Goal: Obtain resource: Obtain resource

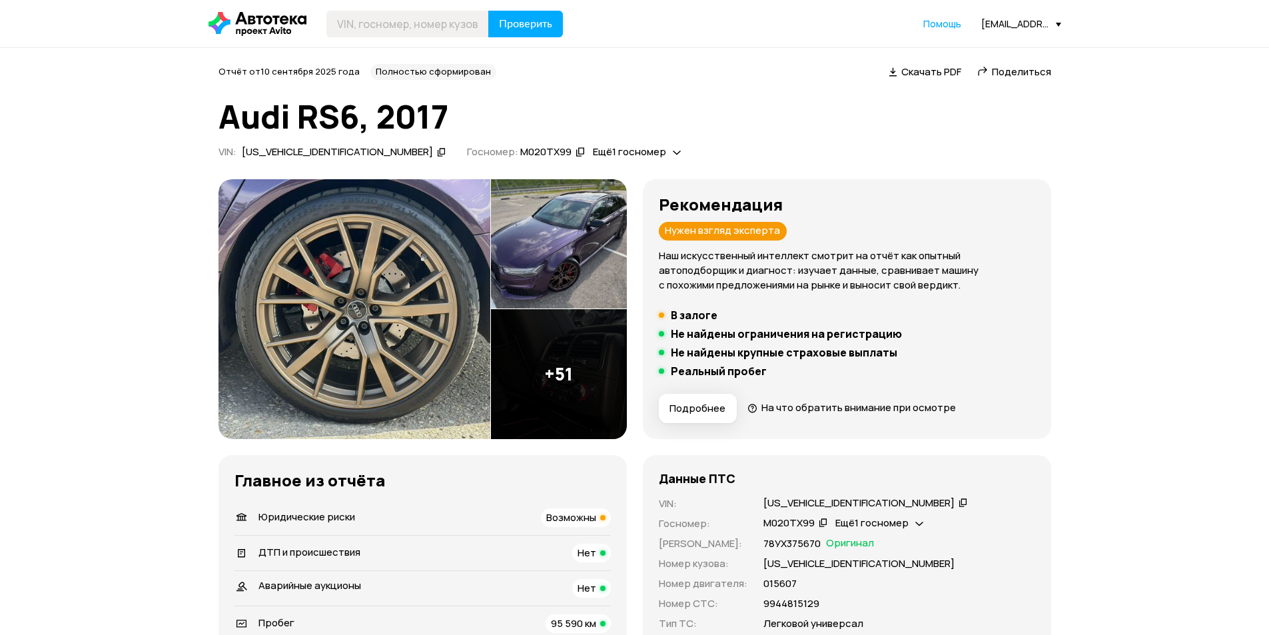
click at [410, 275] on img at bounding box center [355, 309] width 272 height 260
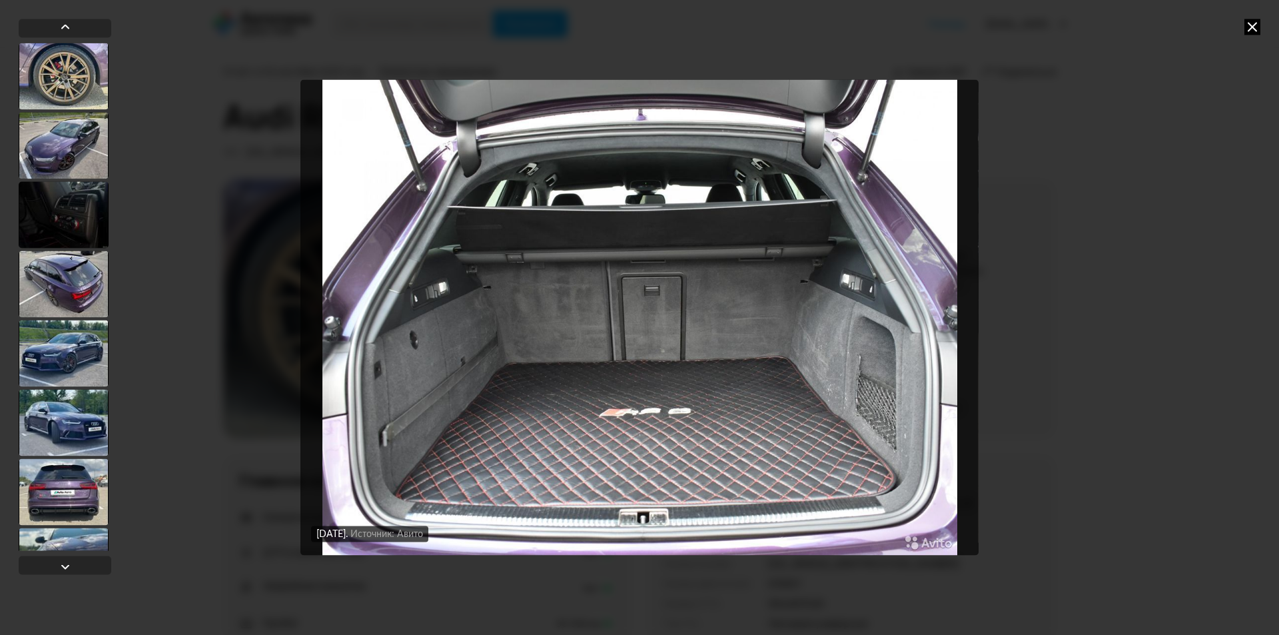
click at [1259, 25] on icon at bounding box center [1253, 27] width 16 height 16
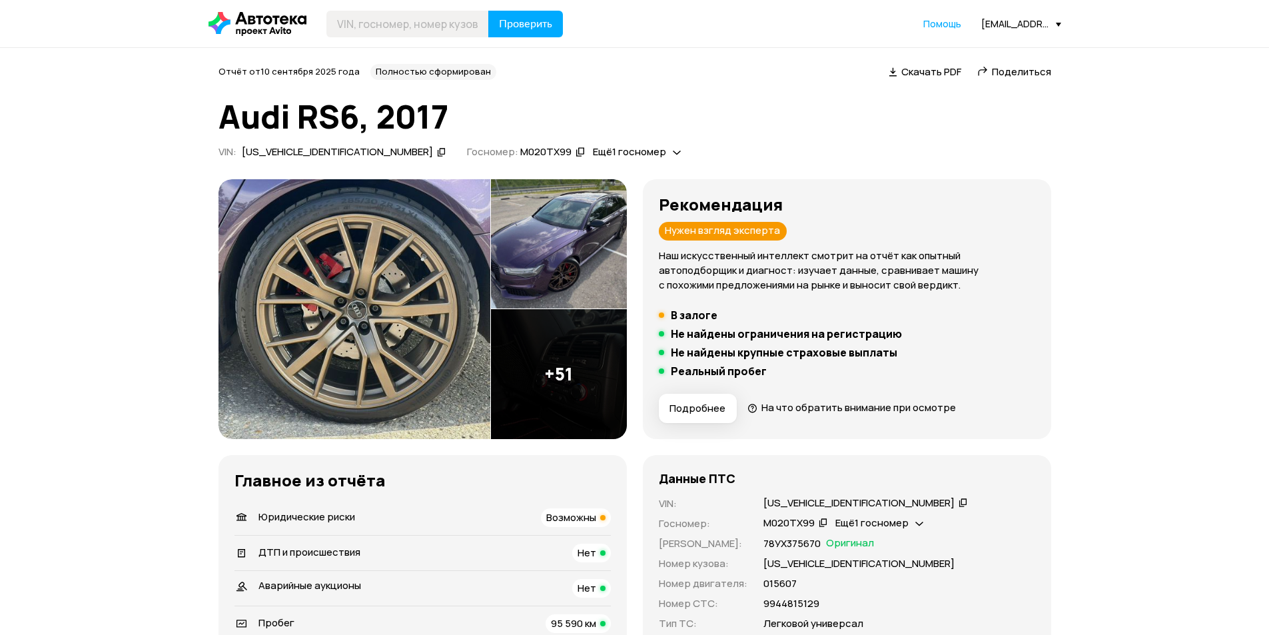
click at [394, 257] on img at bounding box center [355, 309] width 272 height 260
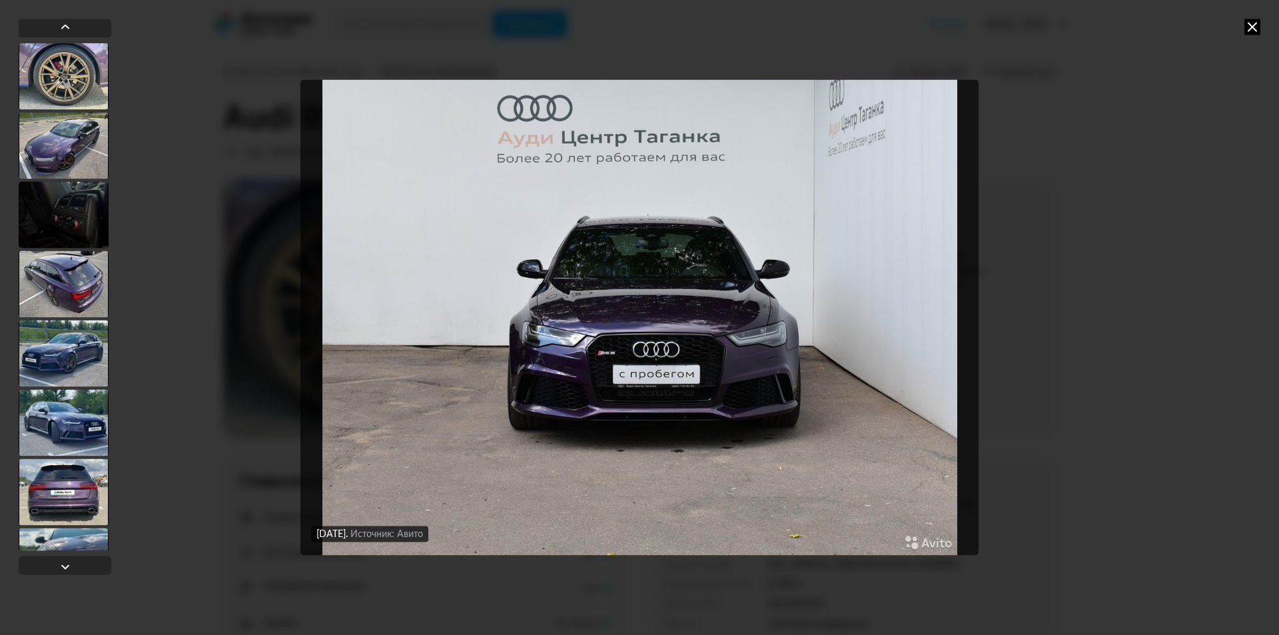
click at [1255, 22] on icon at bounding box center [1253, 27] width 16 height 16
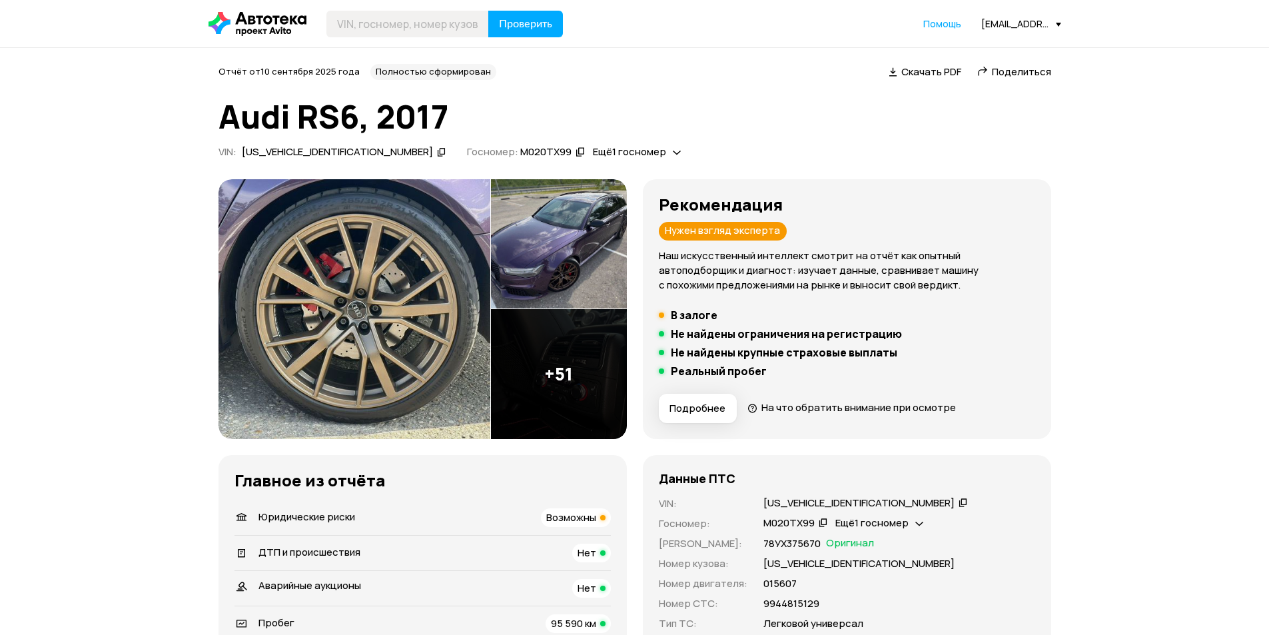
click at [322, 253] on img at bounding box center [355, 309] width 272 height 260
